Goal: Task Accomplishment & Management: Use online tool/utility

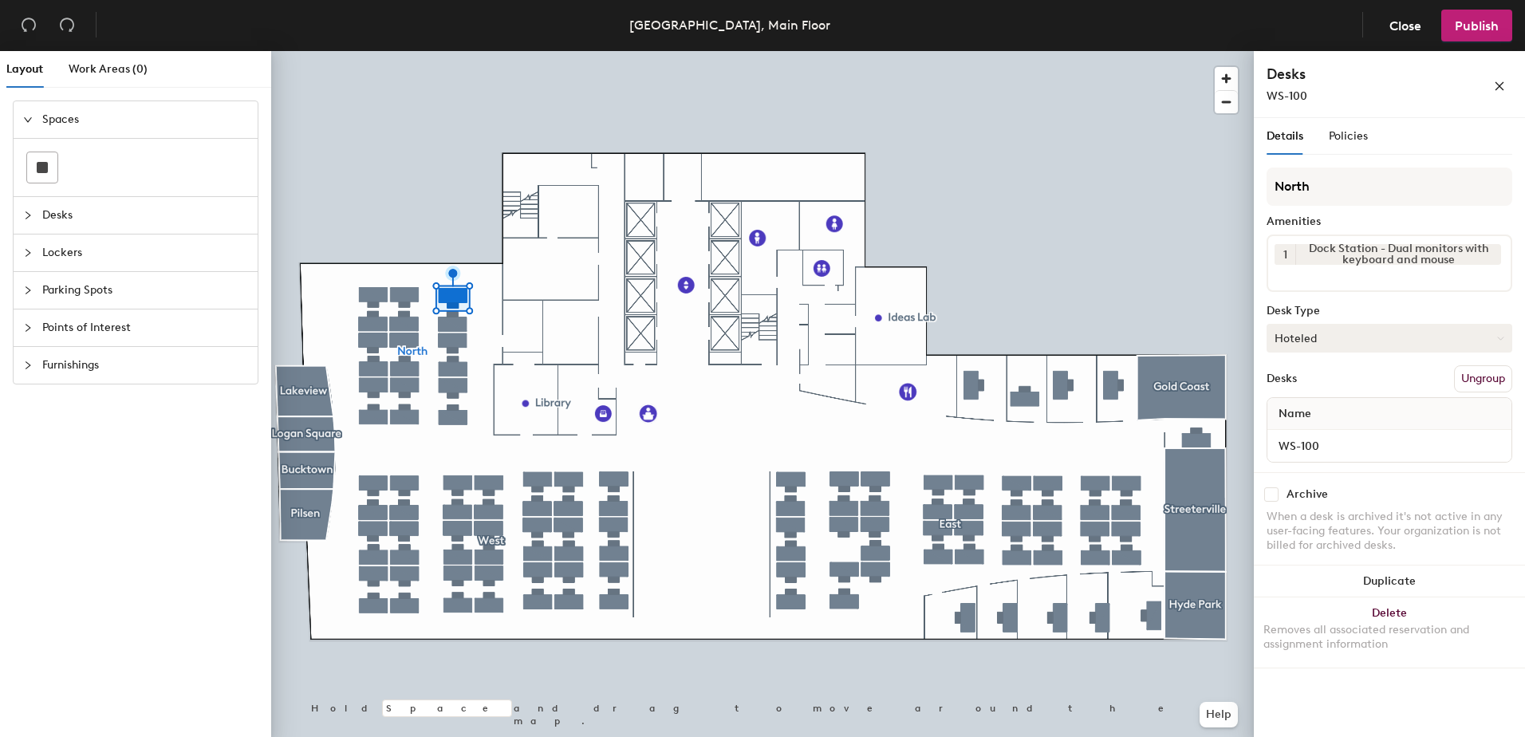
click at [1498, 333] on button "Hoteled" at bounding box center [1389, 338] width 246 height 29
click at [1317, 385] on div "Assigned" at bounding box center [1346, 388] width 159 height 24
click at [1460, 27] on span "Publish" at bounding box center [1476, 25] width 44 height 15
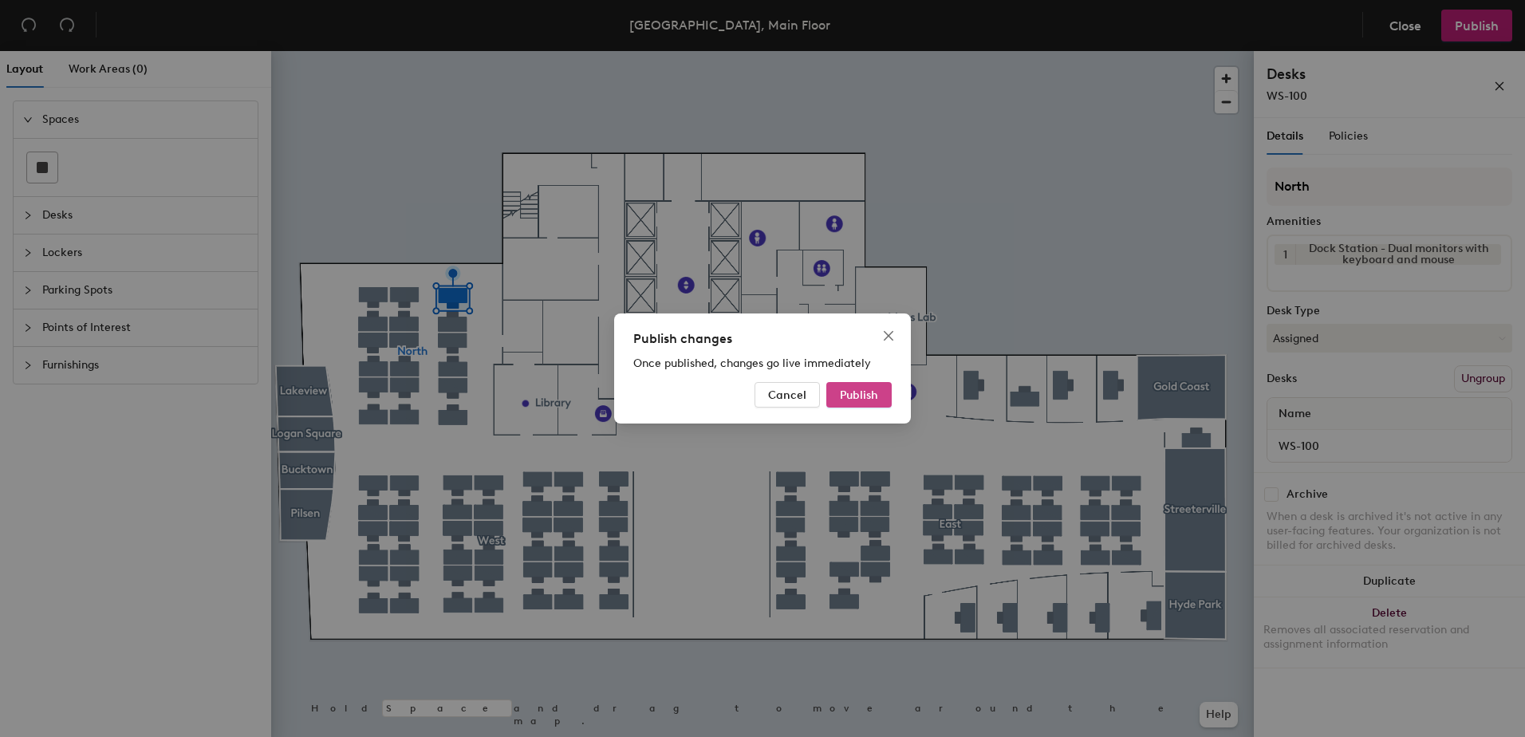
click at [849, 393] on span "Publish" at bounding box center [859, 395] width 38 height 14
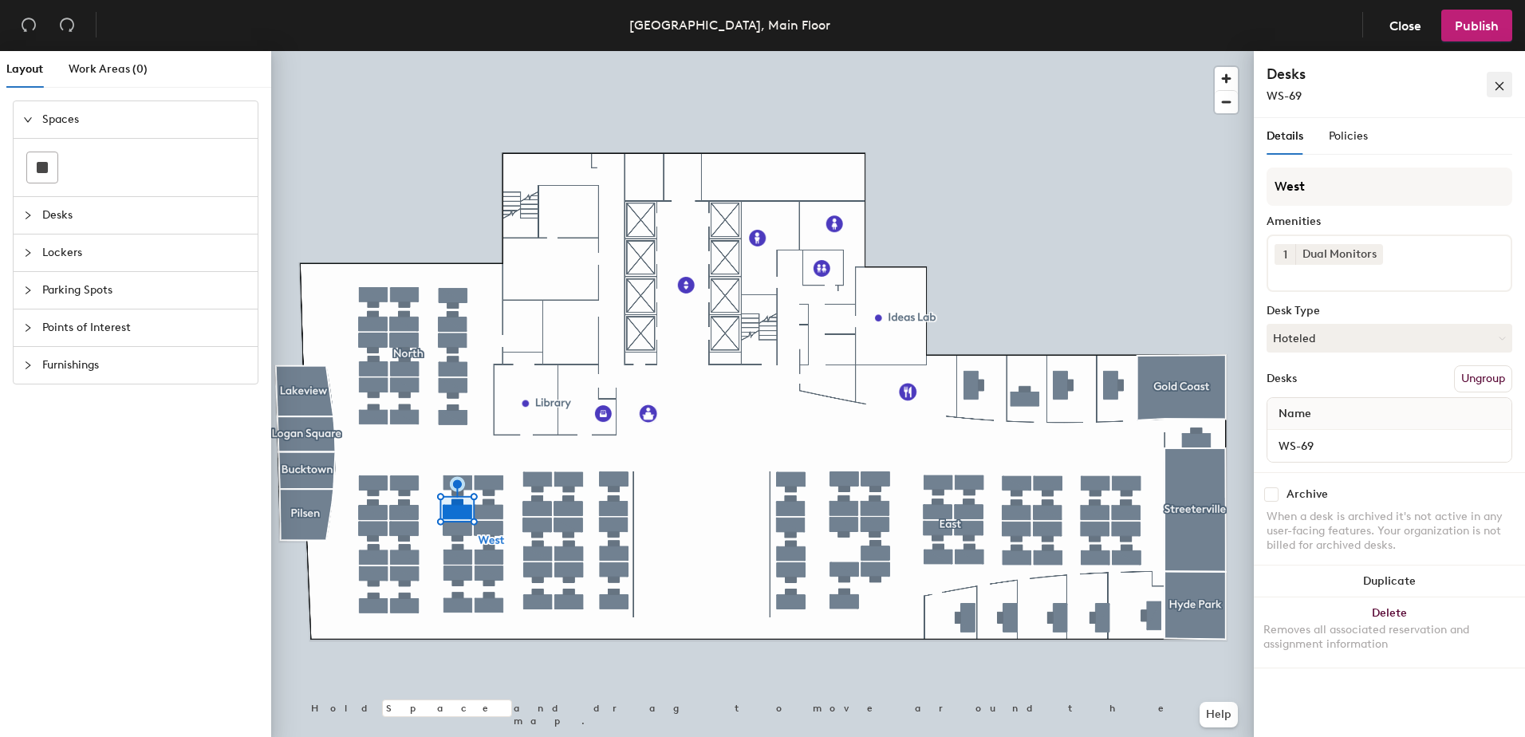
click at [1505, 82] on button "button" at bounding box center [1499, 85] width 26 height 26
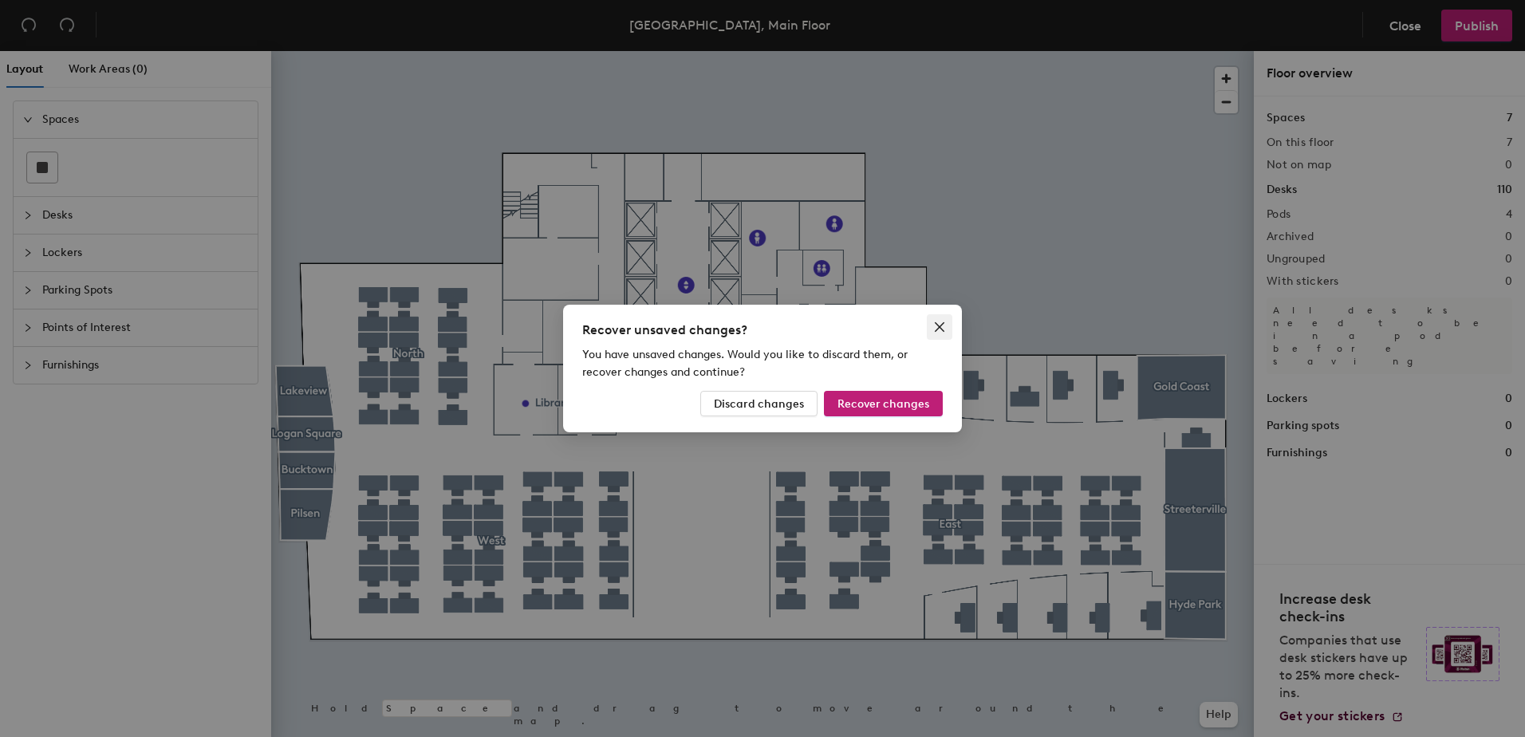
click at [933, 323] on icon "close" at bounding box center [939, 327] width 13 height 13
